Goal: Book appointment/travel/reservation

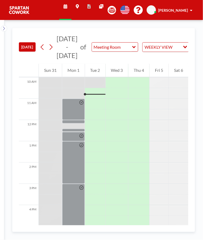
scroll to position [213, 0]
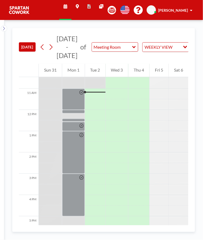
scroll to position [223, 0]
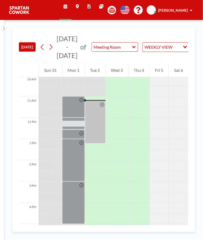
scroll to position [223, 0]
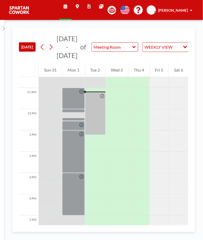
click at [99, 113] on div at bounding box center [102, 114] width 6 height 42
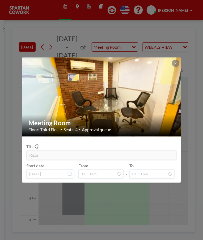
click at [164, 193] on div "Meeting Room Floor: Third Flo... • Seats: 4 • Approval queue Title Raza Start d…" at bounding box center [101, 120] width 203 height 240
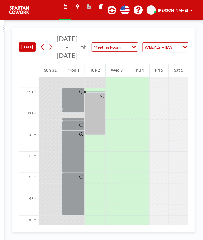
click at [97, 115] on div at bounding box center [95, 113] width 20 height 43
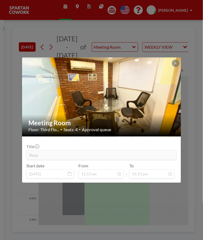
click at [175, 189] on div "Meeting Room Floor: Third Flo... • Seats: 4 • Approval queue Title Raza Start d…" at bounding box center [101, 120] width 203 height 240
